Goal: Navigation & Orientation: Understand site structure

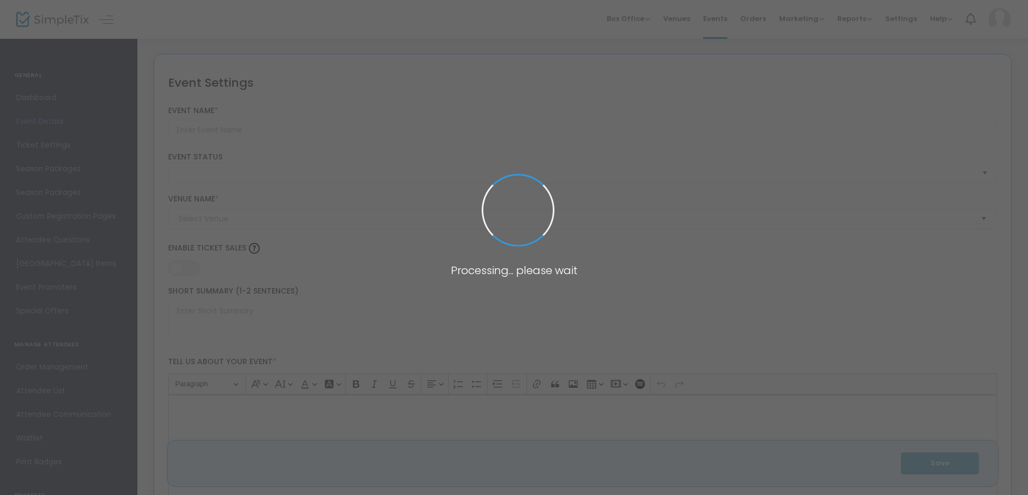
type input "Pollywog Station Lavender Farm Tour Ticket"
type textarea "Embark on a sensory journey through our enchanting lavender farm nestled in the…"
type input "Buy Tickets"
type input "Pollywog Station [GEOGRAPHIC_DATA]"
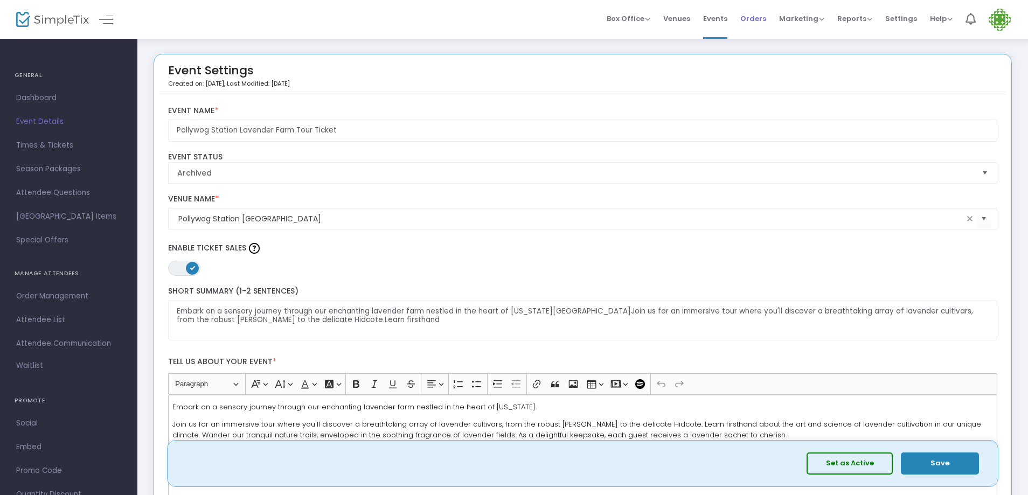
click at [757, 19] on span "Orders" at bounding box center [753, 18] width 26 height 27
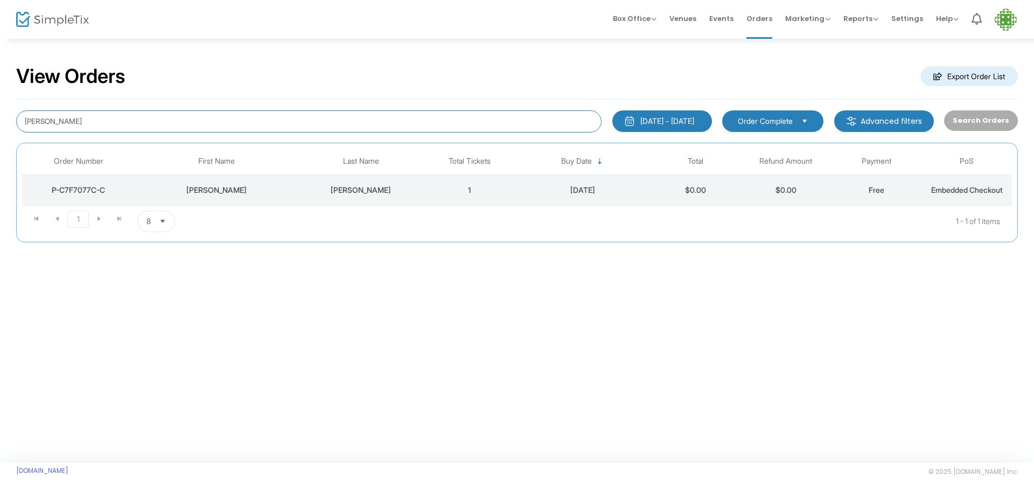
click at [57, 124] on input "[PERSON_NAME]" at bounding box center [309, 121] width 586 height 22
type input "b"
type input "[PERSON_NAME]"
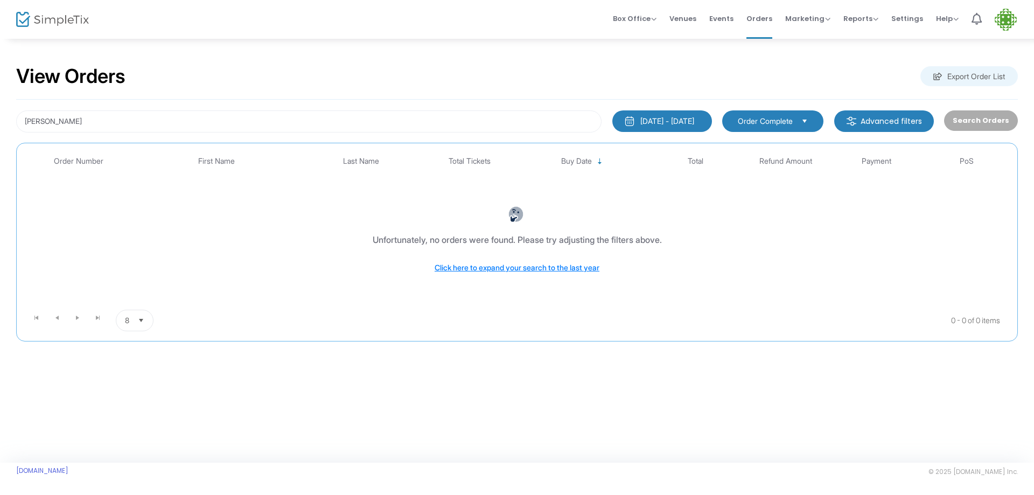
click at [656, 123] on div "[DATE] - [DATE]" at bounding box center [668, 121] width 54 height 11
click at [993, 120] on div "Search Orders" at bounding box center [981, 121] width 84 height 22
click at [864, 18] on span "Reports" at bounding box center [861, 18] width 35 height 10
click at [858, 56] on li "Sales Reports" at bounding box center [879, 57] width 70 height 21
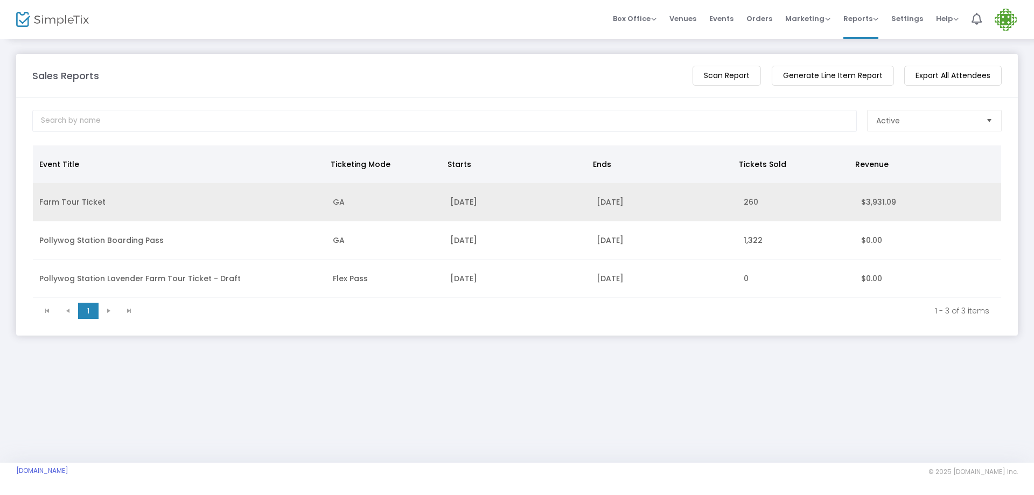
click at [84, 203] on td "Farm Tour Ticket" at bounding box center [180, 202] width 294 height 38
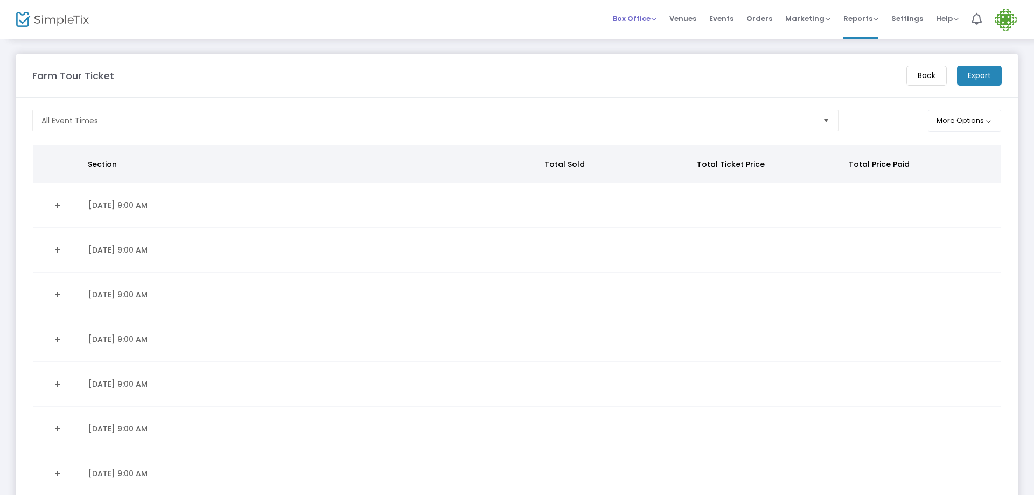
click at [634, 17] on span "Box Office" at bounding box center [635, 18] width 44 height 10
click at [948, 20] on span "Help" at bounding box center [947, 18] width 23 height 10
click at [854, 21] on span "Reports" at bounding box center [861, 18] width 35 height 10
click at [800, 21] on span "Marketing" at bounding box center [808, 18] width 45 height 10
click at [772, 22] on span "Orders" at bounding box center [760, 18] width 26 height 27
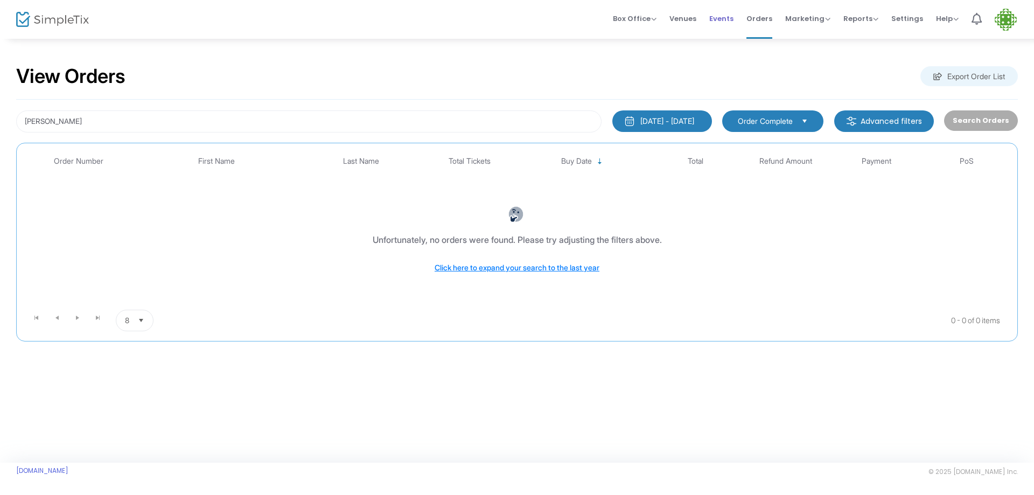
click at [726, 19] on span "Events" at bounding box center [722, 18] width 24 height 27
